Goal: Task Accomplishment & Management: Use online tool/utility

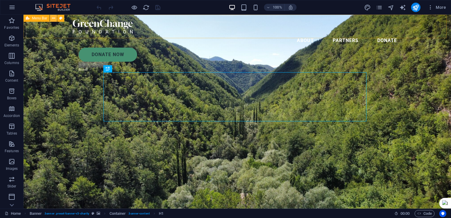
click at [53, 17] on icon at bounding box center [53, 18] width 3 height 6
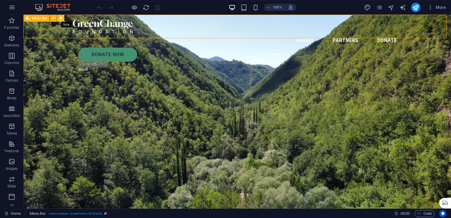
click at [62, 18] on icon at bounding box center [60, 18] width 3 height 6
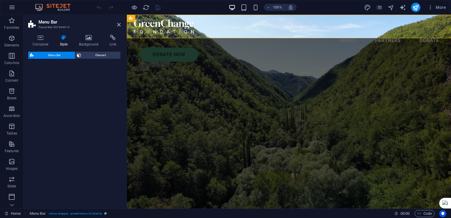
select select "rem"
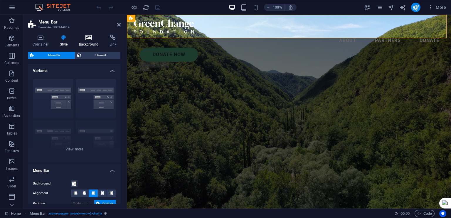
click at [84, 43] on h4 "Background" at bounding box center [90, 41] width 31 height 12
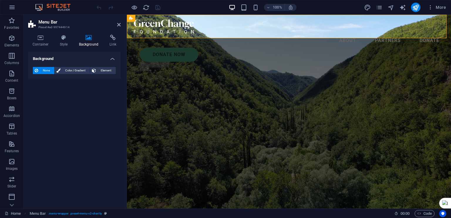
click at [84, 43] on h4 "Background" at bounding box center [90, 41] width 31 height 12
